Goal: Task Accomplishment & Management: Manage account settings

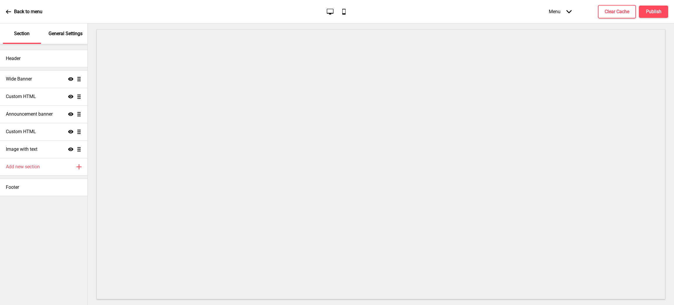
click at [58, 33] on p "General Settings" at bounding box center [66, 33] width 34 height 6
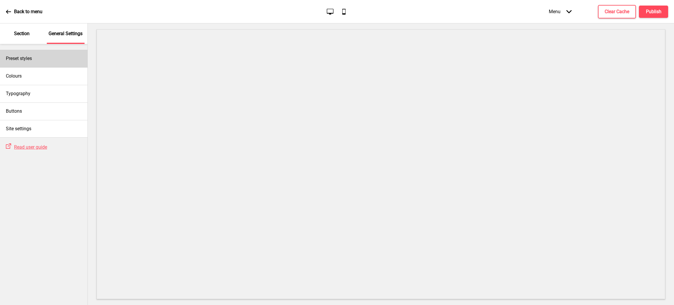
click at [34, 52] on div "Preset styles" at bounding box center [44, 59] width 88 height 18
select select "Custom"
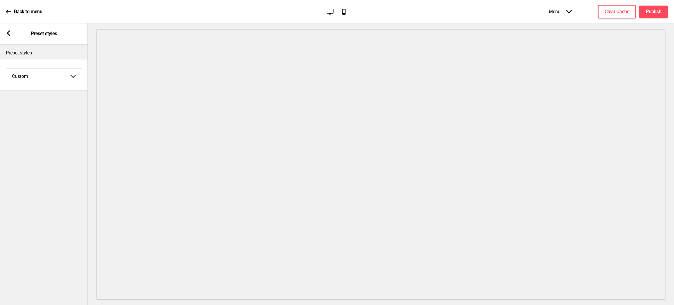
click at [10, 35] on rect at bounding box center [8, 32] width 5 height 5
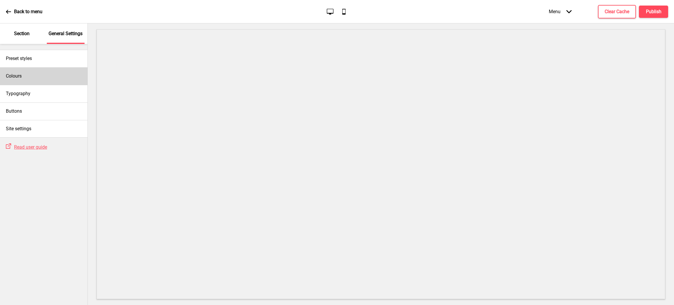
click at [48, 82] on div "Colours" at bounding box center [44, 76] width 88 height 18
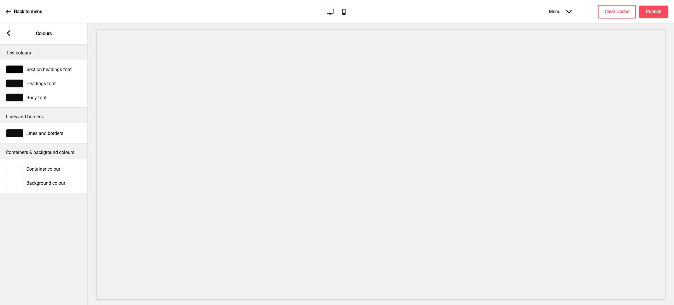
click at [10, 36] on div "Arrow left" at bounding box center [8, 33] width 5 height 6
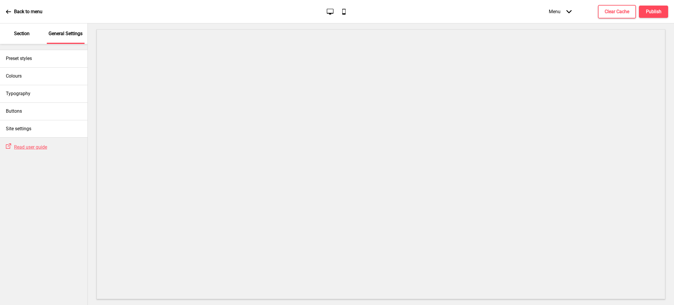
click at [25, 38] on div "Section" at bounding box center [22, 33] width 38 height 20
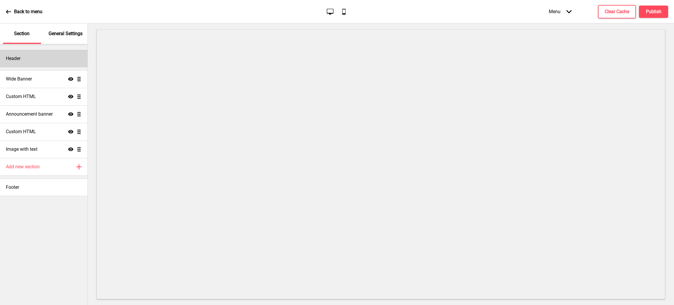
click at [43, 64] on div "Header" at bounding box center [44, 59] width 88 height 18
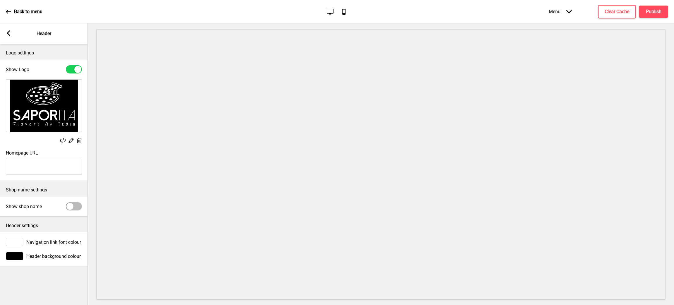
click at [6, 31] on icon "Arrow left" at bounding box center [8, 32] width 5 height 5
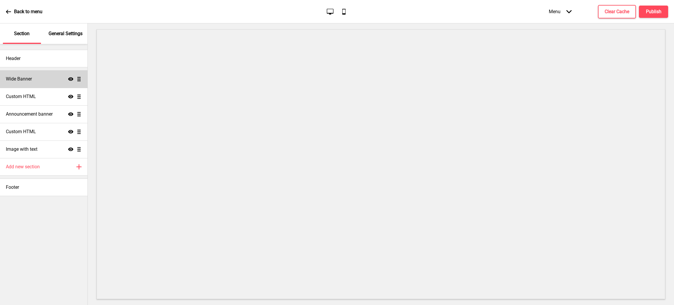
click at [20, 76] on h4 "Wide Banner" at bounding box center [19, 79] width 26 height 6
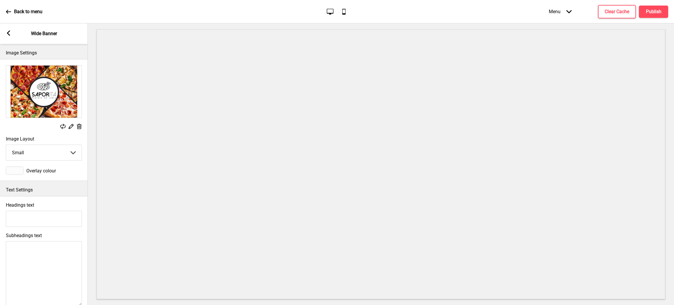
click at [10, 33] on rect at bounding box center [8, 32] width 5 height 5
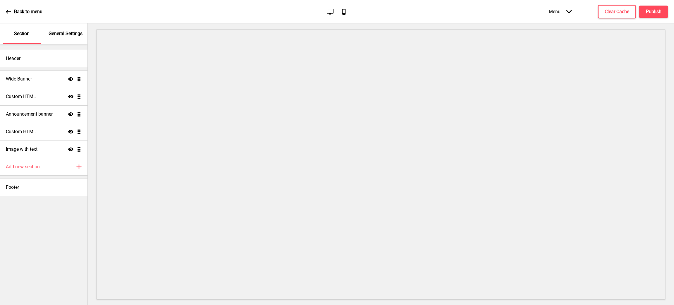
click at [71, 30] on p "General Settings" at bounding box center [66, 33] width 34 height 6
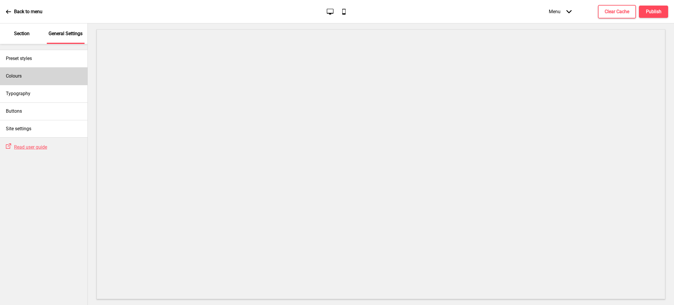
click at [42, 74] on div "Colours" at bounding box center [44, 76] width 88 height 18
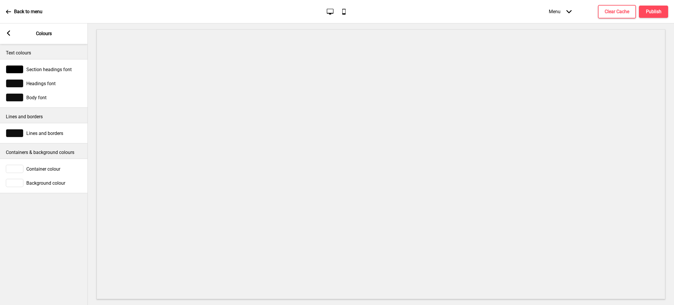
click at [42, 69] on span "Section headings font" at bounding box center [48, 70] width 45 height 6
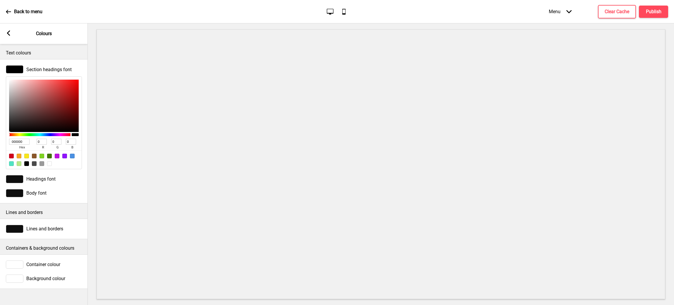
drag, startPoint x: 29, startPoint y: 138, endPoint x: 0, endPoint y: 138, distance: 29.0
click at [0, 138] on div "Section headings font 000000 hex 0 r 0 g 0 b 100 a" at bounding box center [44, 117] width 88 height 110
drag, startPoint x: 11, startPoint y: 143, endPoint x: 0, endPoint y: 139, distance: 12.2
click at [0, 139] on div "Section headings font 000000 hex 0 r 0 g 0 b 100 a" at bounding box center [44, 117] width 88 height 110
click at [54, 184] on div "Headings font" at bounding box center [44, 179] width 88 height 14
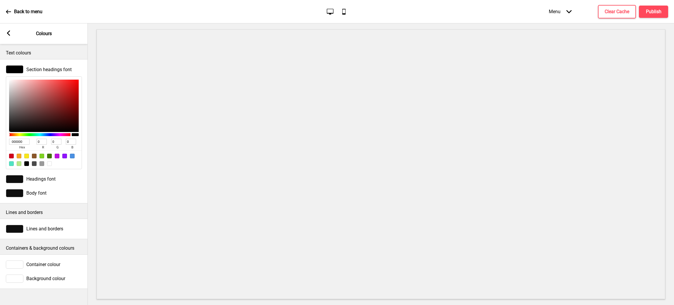
click at [51, 176] on div "Headings font" at bounding box center [44, 179] width 76 height 8
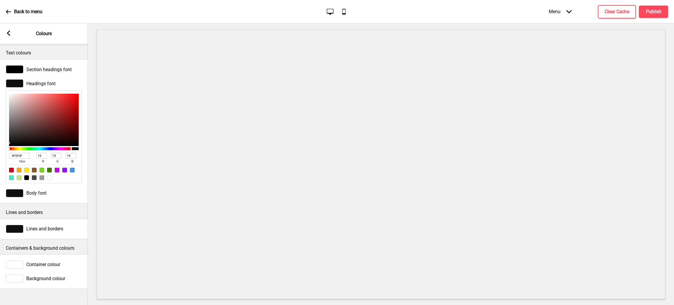
drag, startPoint x: 27, startPoint y: 154, endPoint x: 0, endPoint y: 145, distance: 28.1
click at [0, 145] on div "Headings font 0F0F0F hex 15 r 15 g 15 b 100 a" at bounding box center [44, 131] width 88 height 110
click at [51, 193] on div "Body font" at bounding box center [44, 193] width 76 height 8
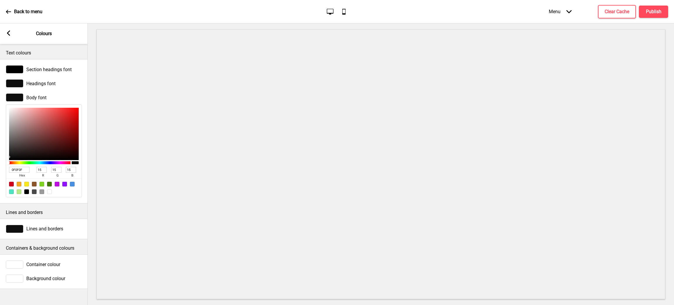
drag, startPoint x: 24, startPoint y: 171, endPoint x: 0, endPoint y: 157, distance: 28.1
click at [0, 157] on div "Body font 0F0F0F hex 15 r 15 g 15 b 100 a" at bounding box center [44, 145] width 88 height 110
click at [4, 35] on div "Arrow left Colours" at bounding box center [44, 33] width 88 height 20
click at [6, 35] on div "Arrow left Colours" at bounding box center [44, 33] width 88 height 20
click at [9, 33] on rect at bounding box center [8, 32] width 5 height 5
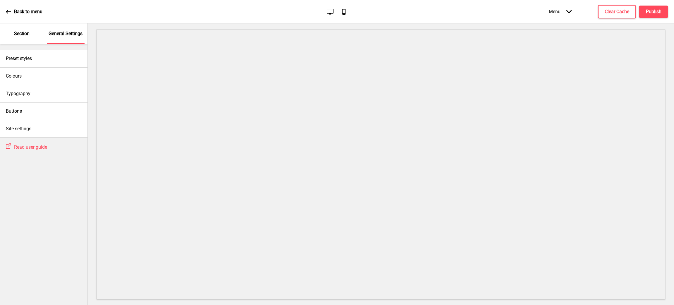
click at [35, 35] on div "Section" at bounding box center [22, 33] width 38 height 20
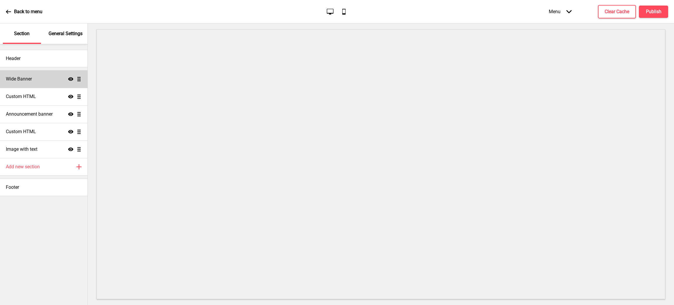
click at [0, 78] on div "Wide Banner Show Drag" at bounding box center [44, 79] width 88 height 18
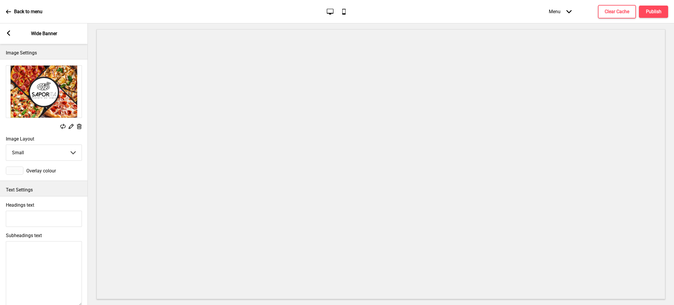
click at [18, 171] on div at bounding box center [15, 171] width 18 height 8
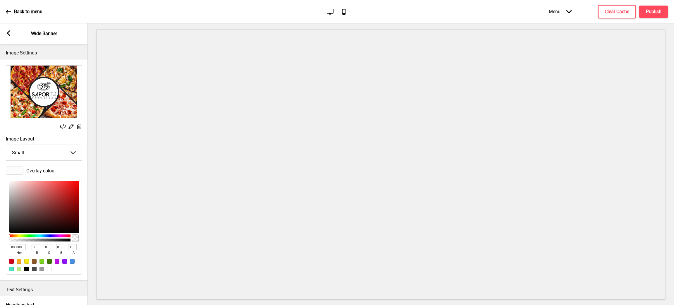
drag, startPoint x: 20, startPoint y: 246, endPoint x: 0, endPoint y: 236, distance: 22.3
click at [0, 236] on div "Overlay colour 000000 hex 0 r 0 g 0 b 1 a" at bounding box center [44, 221] width 88 height 114
click at [16, 247] on input "000000" at bounding box center [17, 247] width 17 height 6
drag, startPoint x: 24, startPoint y: 248, endPoint x: 0, endPoint y: 242, distance: 24.7
click at [0, 242] on div "Overlay colour 000000 hex 0 r 0 g 0 b 1 a" at bounding box center [44, 221] width 88 height 114
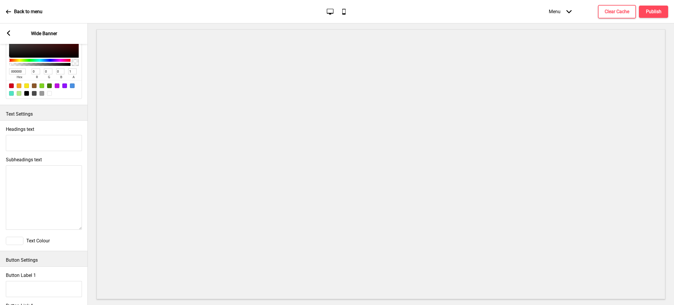
scroll to position [333, 0]
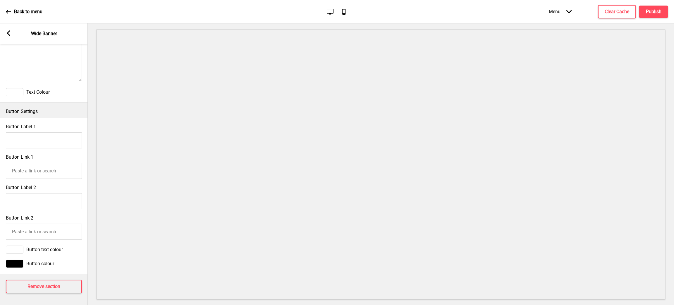
click at [14, 88] on div at bounding box center [15, 92] width 18 height 8
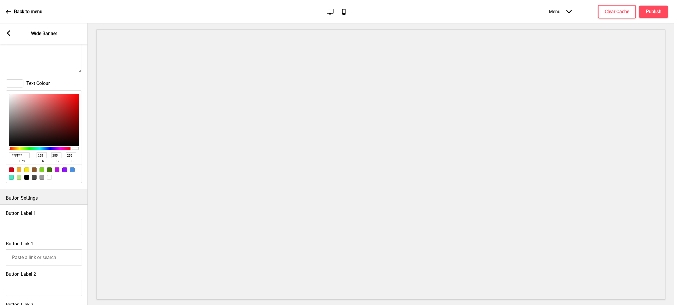
drag, startPoint x: 11, startPoint y: 156, endPoint x: 0, endPoint y: 147, distance: 14.8
click at [0, 147] on div "Text Colour FFFFFF hex 255 r 255 g 255 b 100 a" at bounding box center [44, 131] width 88 height 110
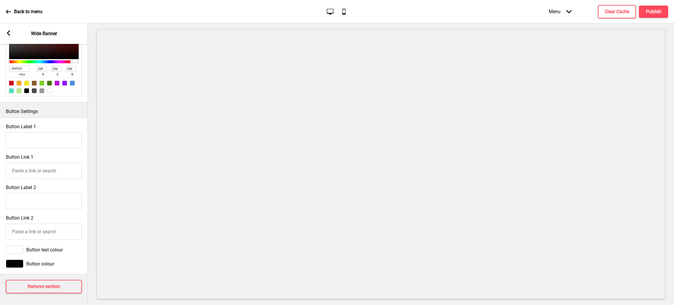
scroll to position [0, 0]
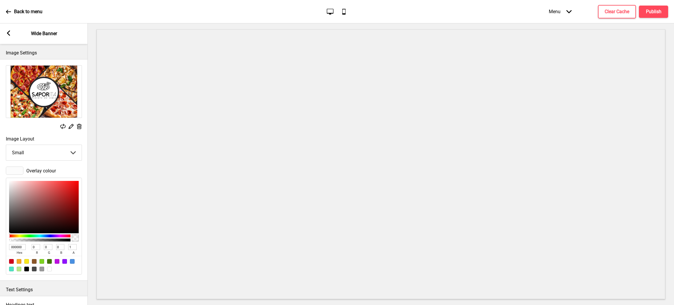
click at [18, 166] on div "Overlay colour 000000 hex 0 r 0 g 0 b 1 a" at bounding box center [44, 221] width 88 height 114
click at [18, 169] on div at bounding box center [15, 171] width 18 height 8
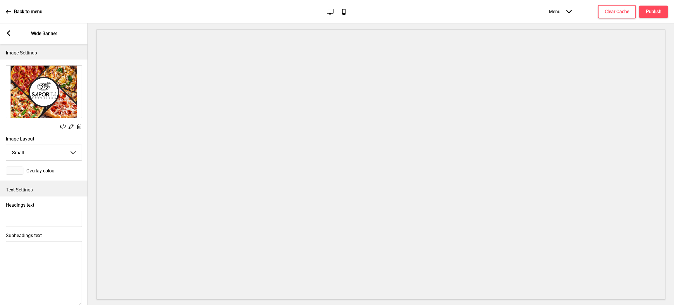
click at [18, 169] on div at bounding box center [15, 171] width 18 height 8
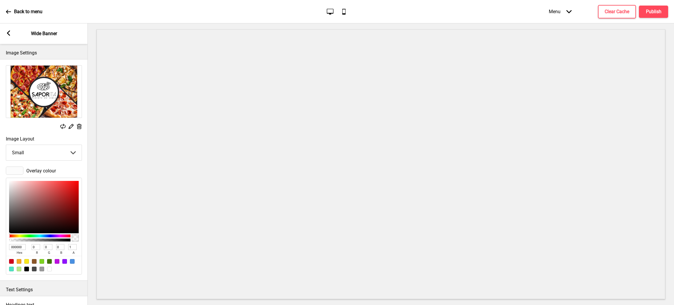
drag, startPoint x: 22, startPoint y: 246, endPoint x: 0, endPoint y: 239, distance: 22.8
click at [0, 241] on div "Overlay colour 000000 hex 0 r 0 g 0 b 1 a" at bounding box center [44, 221] width 88 height 114
click at [20, 170] on div at bounding box center [15, 171] width 18 height 8
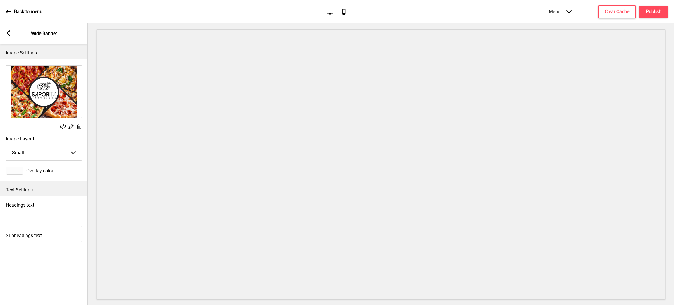
click at [20, 169] on div at bounding box center [15, 171] width 18 height 8
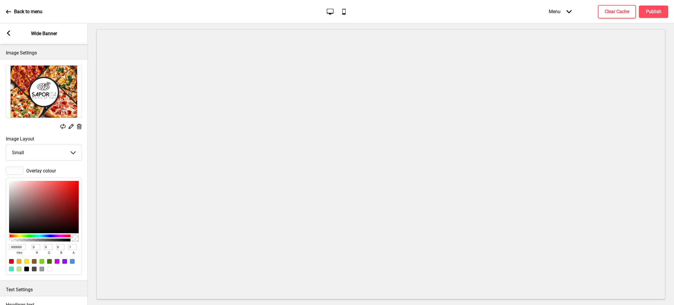
drag, startPoint x: 23, startPoint y: 246, endPoint x: 0, endPoint y: 241, distance: 23.9
click at [0, 241] on div "Overlay colour 000000 hex 0 r 0 g 0 b 1 a" at bounding box center [44, 221] width 88 height 114
click at [8, 33] on icon at bounding box center [8, 32] width 3 height 5
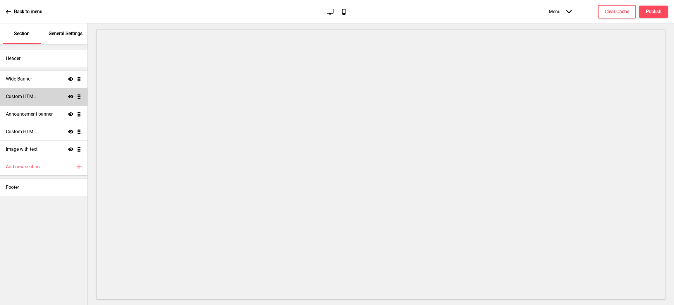
click at [29, 98] on h4 "Custom HTML" at bounding box center [21, 96] width 30 height 6
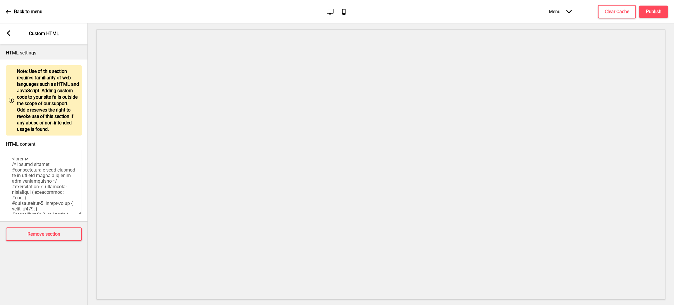
click at [11, 34] on div "Arrow left Custom HTML" at bounding box center [44, 33] width 88 height 20
click at [8, 36] on div "Arrow left" at bounding box center [8, 33] width 5 height 6
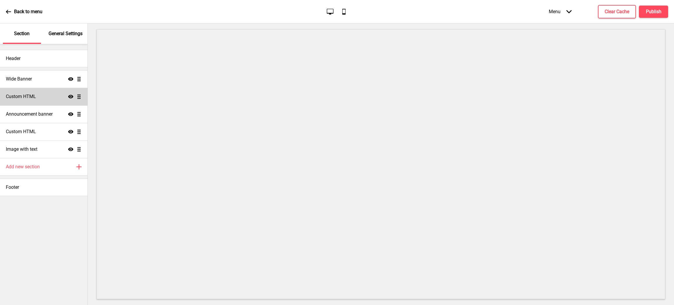
click at [43, 96] on div "Custom HTML Show Drag" at bounding box center [44, 97] width 88 height 18
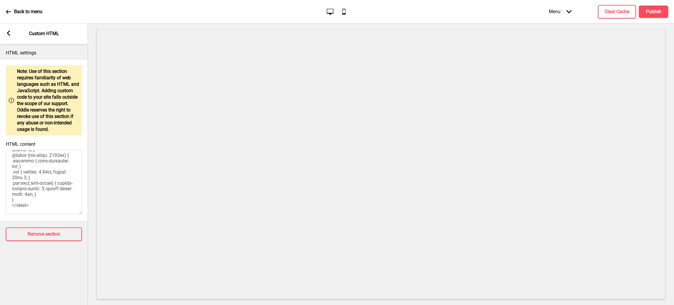
scroll to position [784, 0]
click at [10, 32] on rect at bounding box center [8, 32] width 5 height 5
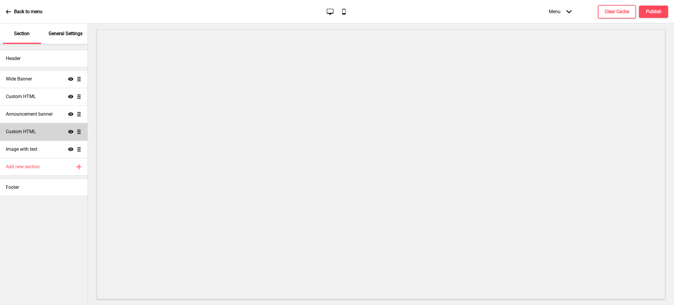
click at [17, 132] on h4 "Custom HTML" at bounding box center [21, 132] width 30 height 6
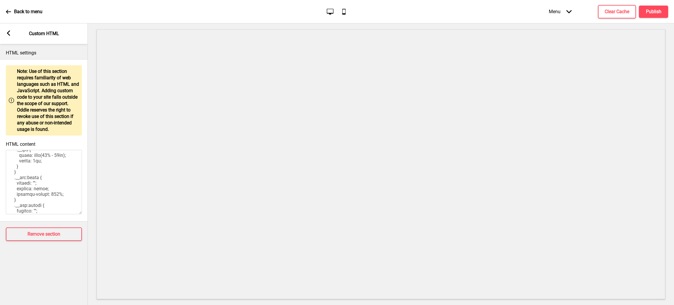
scroll to position [239, 0]
click at [7, 31] on rect at bounding box center [8, 32] width 5 height 5
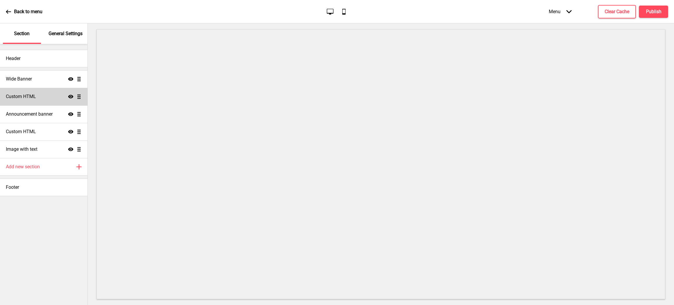
click at [68, 98] on icon "Show" at bounding box center [70, 96] width 5 height 5
click at [68, 98] on icon "Hide" at bounding box center [70, 96] width 5 height 5
click at [32, 98] on h4 "Custom HTML" at bounding box center [21, 96] width 30 height 6
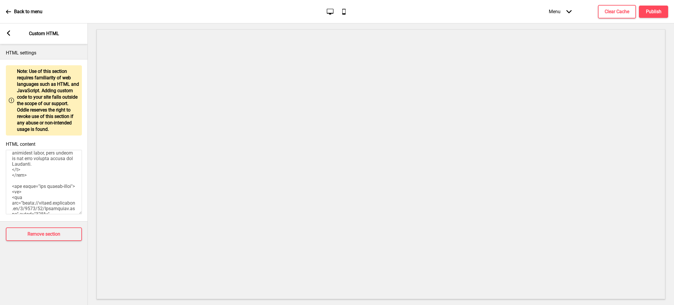
scroll to position [423, 0]
click at [8, 32] on icon at bounding box center [8, 32] width 3 height 5
